Goal: Navigation & Orientation: Go to known website

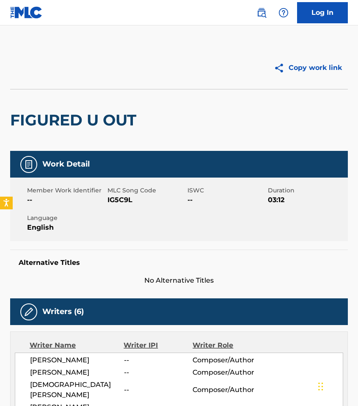
click at [225, 58] on div "Copy work link" at bounding box center [263, 67] width 169 height 21
click at [286, 10] on link "Log In" at bounding box center [322, 12] width 51 height 21
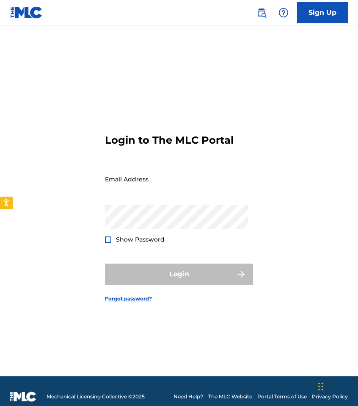
click at [174, 190] on input "Email Address" at bounding box center [176, 179] width 143 height 24
type input "[EMAIL_ADDRESS][DOMAIN_NAME]"
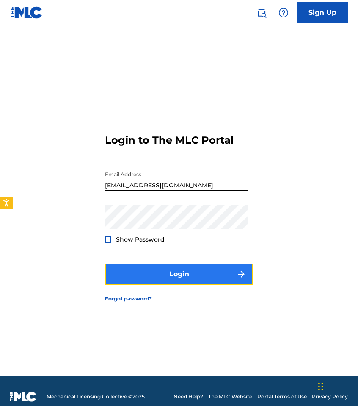
click at [157, 278] on button "Login" at bounding box center [179, 273] width 148 height 21
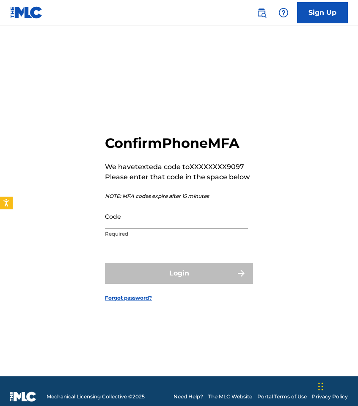
click at [154, 220] on input "Code" at bounding box center [176, 216] width 143 height 24
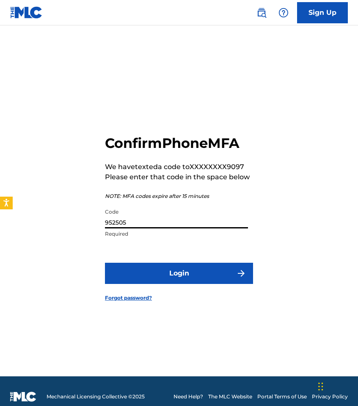
type input "952505"
click at [105, 263] on button "Login" at bounding box center [179, 273] width 148 height 21
